Goal: Find specific page/section: Find specific page/section

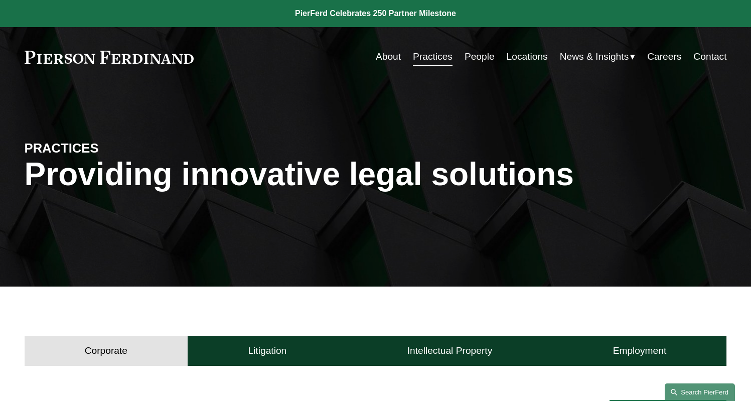
click at [692, 389] on link "Search this site" at bounding box center [699, 392] width 70 height 18
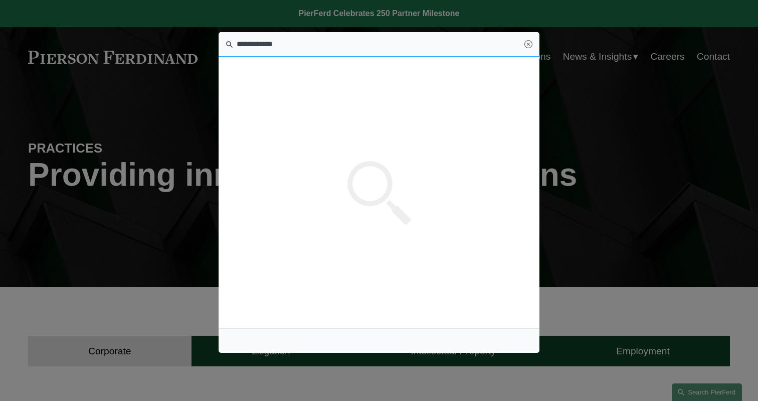
type input "**********"
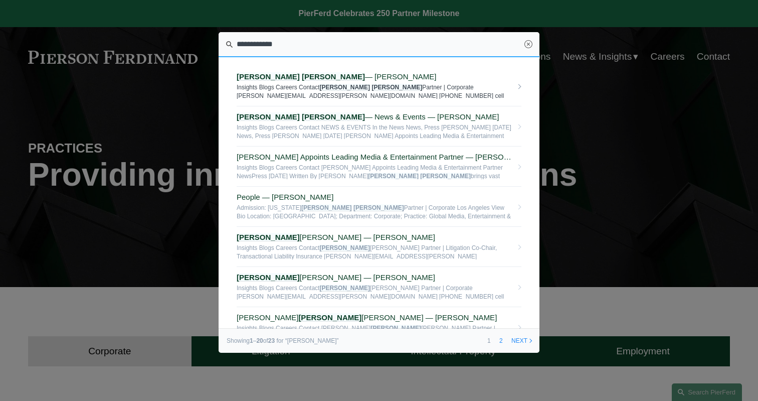
drag, startPoint x: 699, startPoint y: 398, endPoint x: 346, endPoint y: 78, distance: 476.4
click at [346, 78] on span "Andrew Lurie — Pierson Ferdinand LLP" at bounding box center [375, 76] width 276 height 9
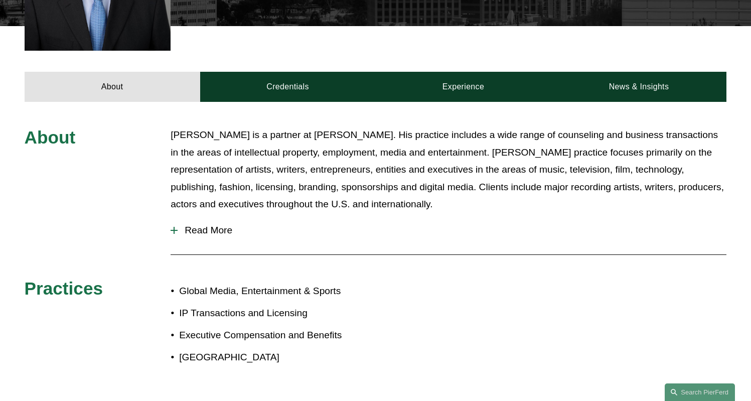
scroll to position [331, 0]
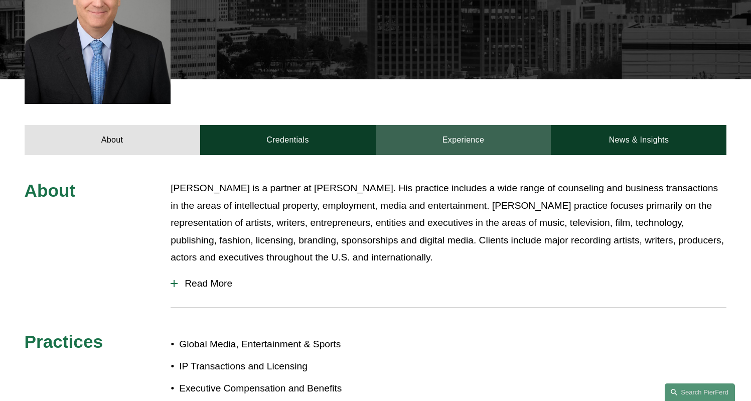
click at [448, 125] on link "Experience" at bounding box center [464, 140] width 176 height 30
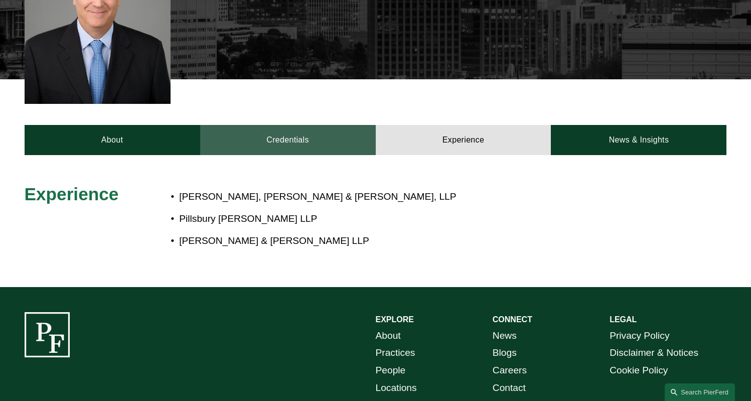
click at [331, 125] on link "Credentials" at bounding box center [288, 140] width 176 height 30
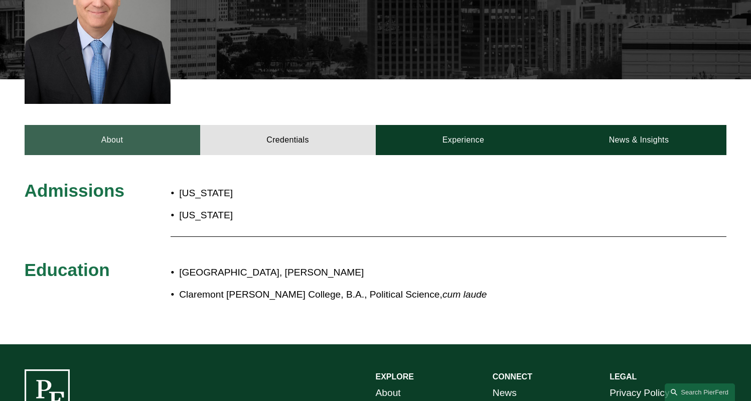
click at [157, 131] on link "About" at bounding box center [113, 140] width 176 height 30
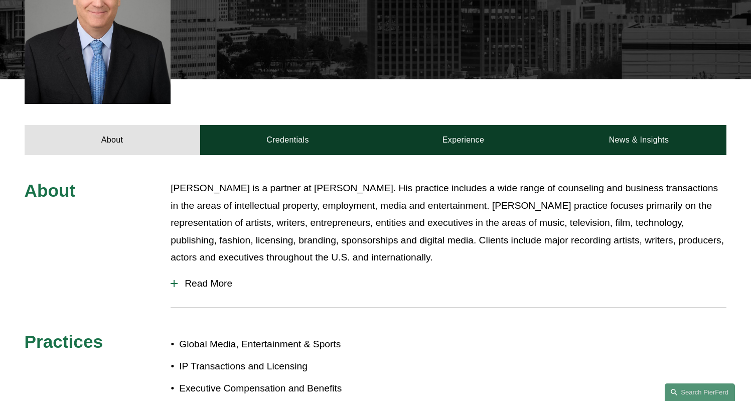
click at [234, 278] on span "Read More" at bounding box center [452, 283] width 549 height 11
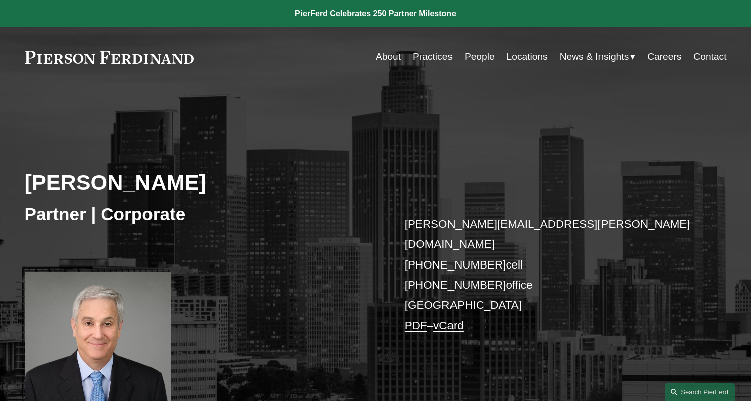
scroll to position [0, 0]
